Goal: Find specific page/section

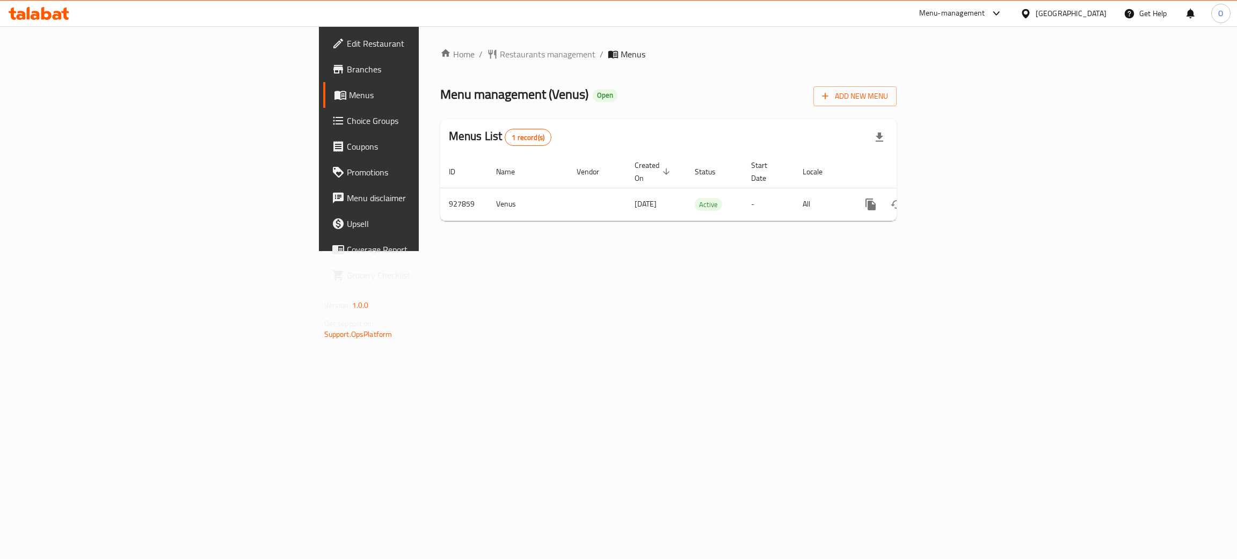
click at [1095, 14] on div "[GEOGRAPHIC_DATA]" at bounding box center [1070, 14] width 71 height 12
type input "k"
click at [1013, 91] on div "[GEOGRAPHIC_DATA]" at bounding box center [1025, 86] width 161 height 25
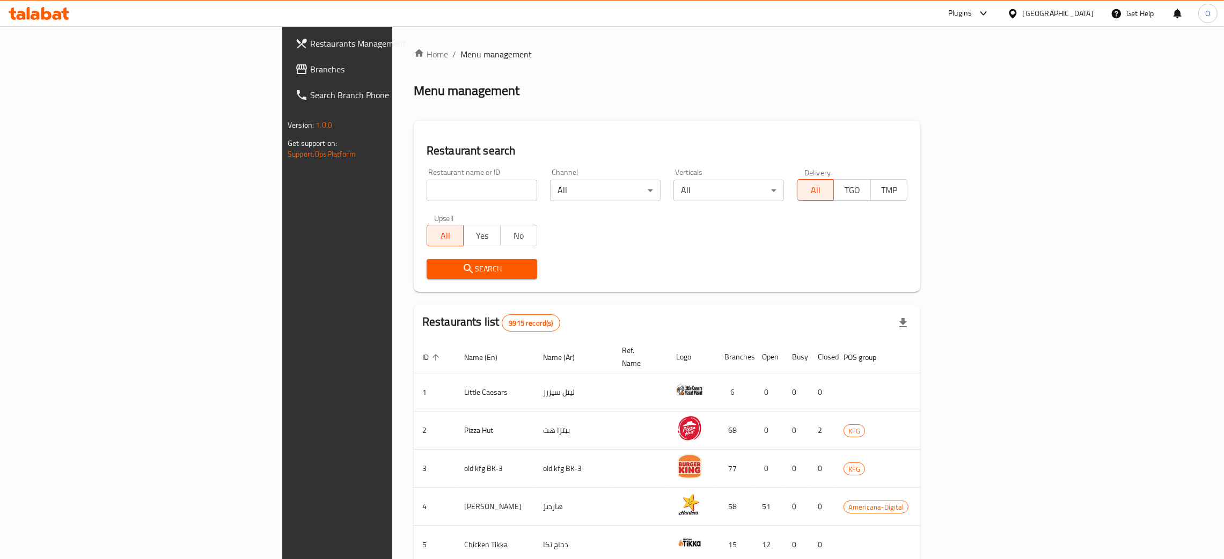
click at [427, 196] on input "search" at bounding box center [482, 190] width 111 height 21
paste input "Centrepoint Baby Shop"
type input "Centrepoint Baby Shop"
click button "Search" at bounding box center [482, 269] width 111 height 20
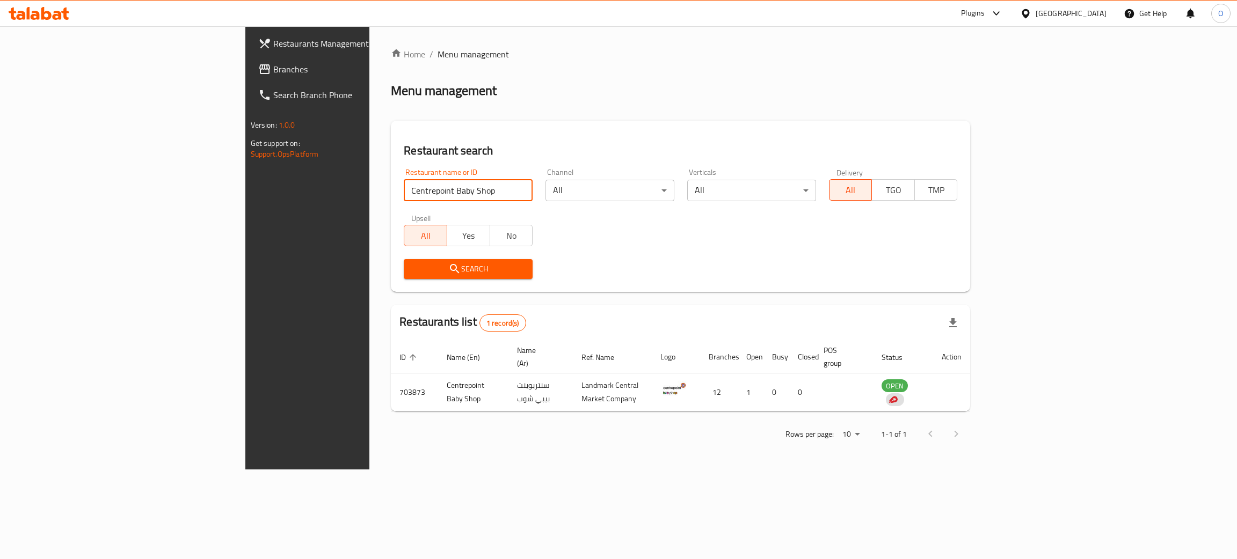
click at [273, 69] on span "Branches" at bounding box center [358, 69] width 170 height 13
